Goal: Task Accomplishment & Management: Manage account settings

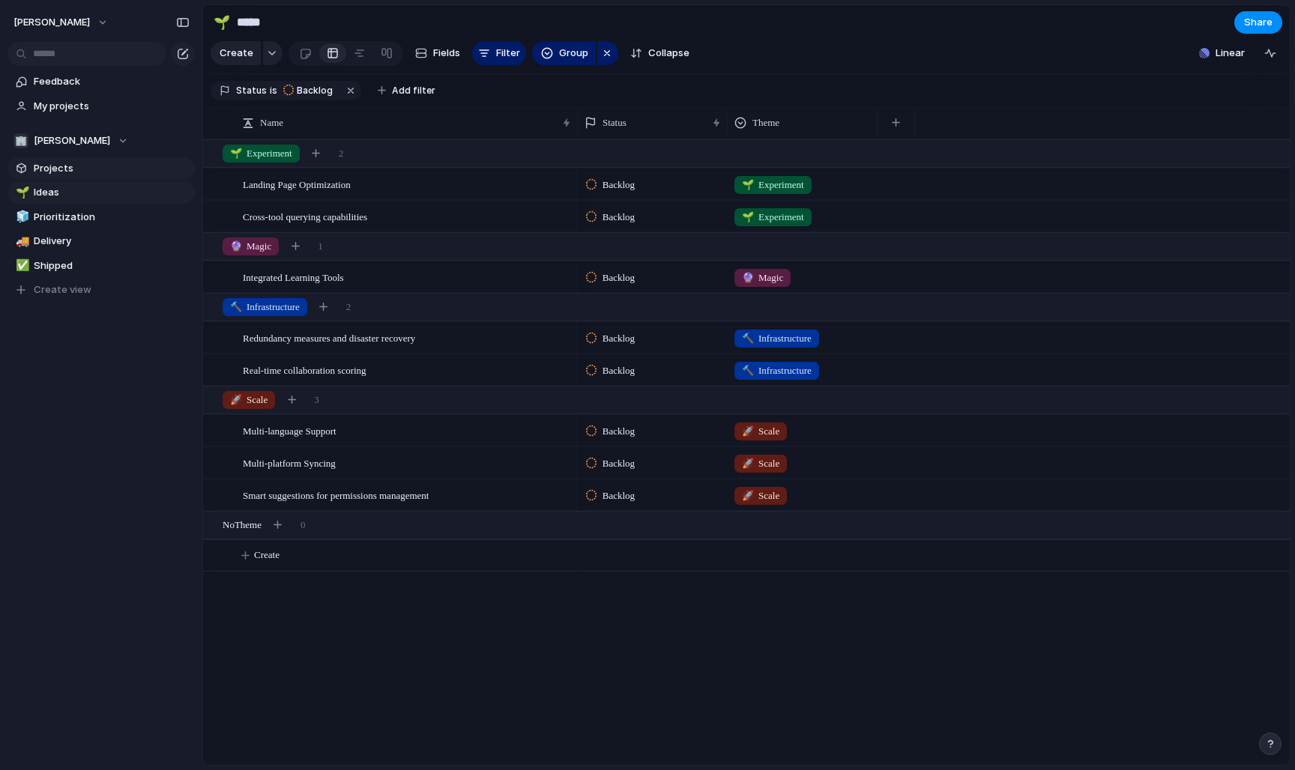
click at [54, 176] on link "Projects" at bounding box center [100, 168] width 187 height 22
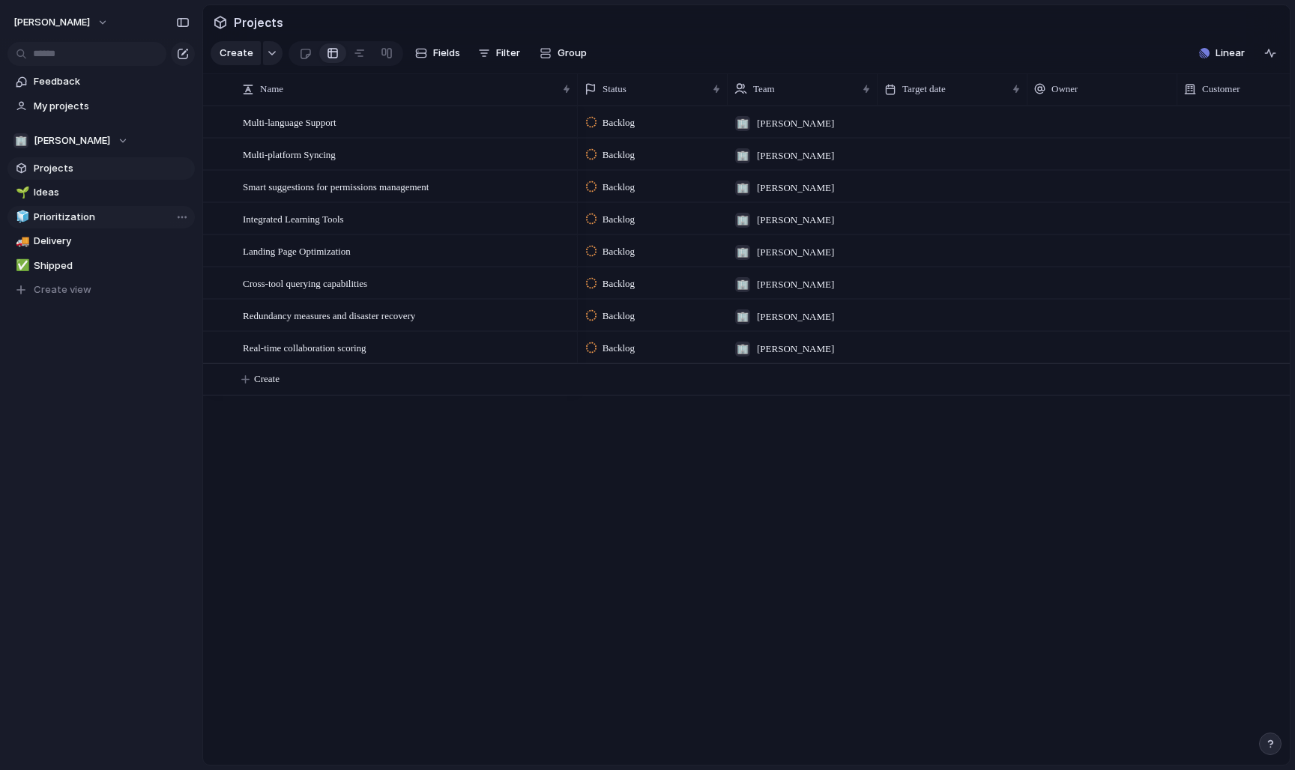
click at [54, 226] on link "🧊 Prioritization" at bounding box center [100, 217] width 187 height 22
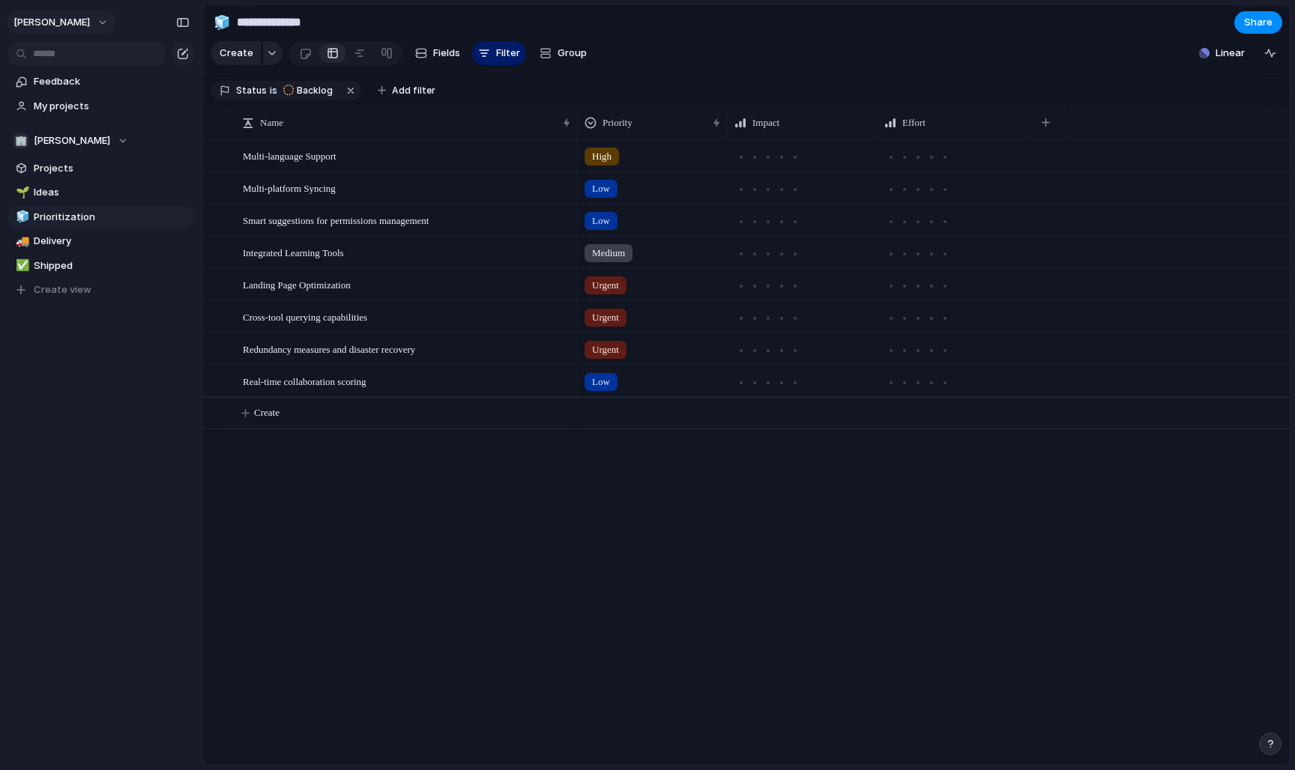
click at [96, 27] on button "[PERSON_NAME]" at bounding box center [61, 22] width 109 height 24
click at [80, 459] on div "Settings Invite members Change theme Sign out" at bounding box center [647, 385] width 1295 height 770
click at [79, 245] on span "Delivery" at bounding box center [112, 241] width 156 height 15
type input "********"
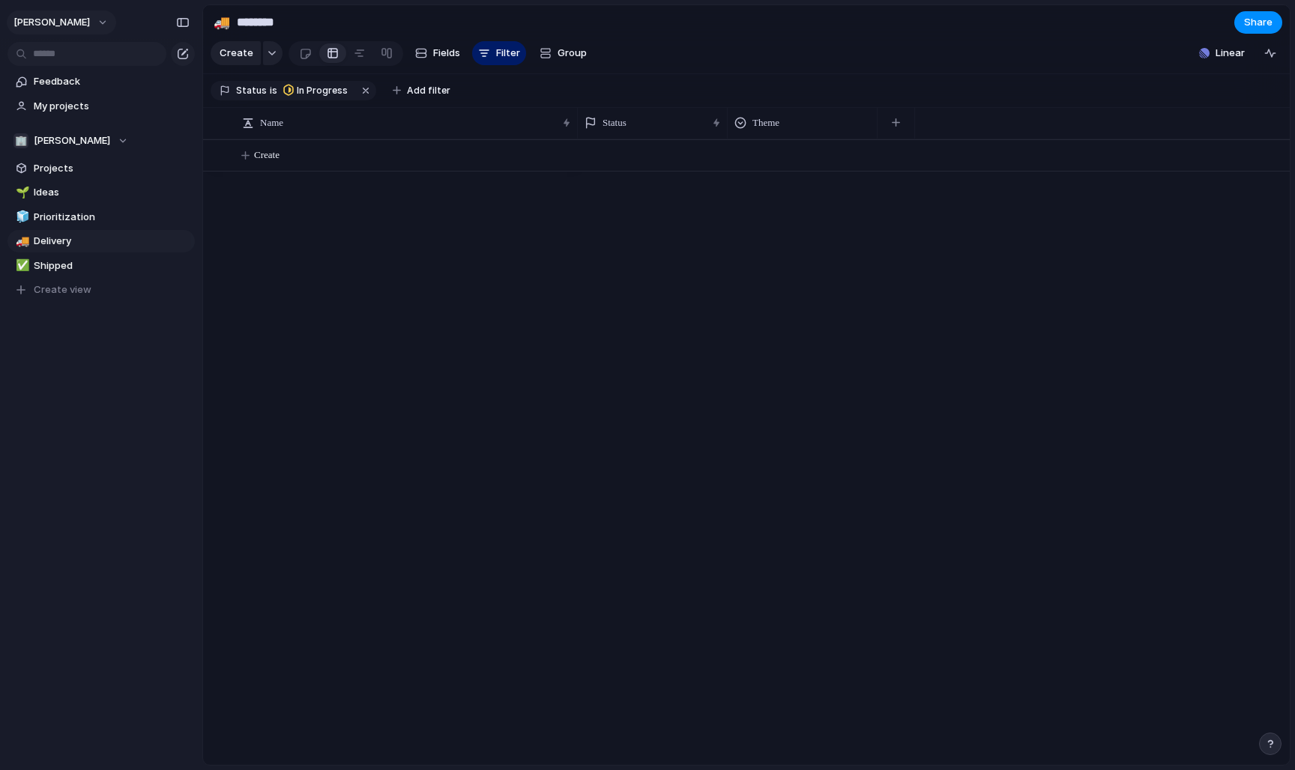
click at [100, 32] on button "[PERSON_NAME]" at bounding box center [61, 22] width 109 height 24
click at [80, 134] on li "Sign out" at bounding box center [72, 128] width 124 height 24
click at [103, 10] on div "[PERSON_NAME]" at bounding box center [101, 19] width 202 height 39
click at [101, 27] on button "[PERSON_NAME]" at bounding box center [61, 22] width 109 height 24
click at [50, 124] on span "Sign out" at bounding box center [54, 128] width 40 height 15
